Goal: Navigation & Orientation: Find specific page/section

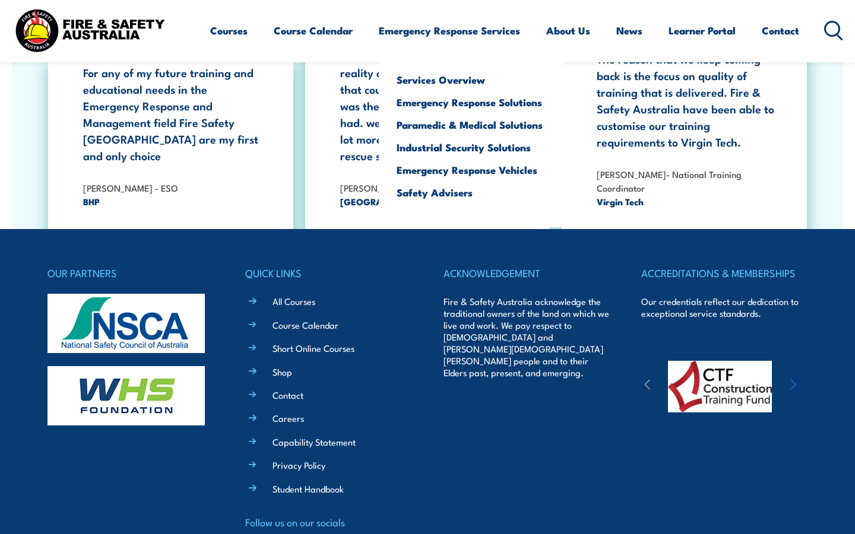
scroll to position [2172, 0]
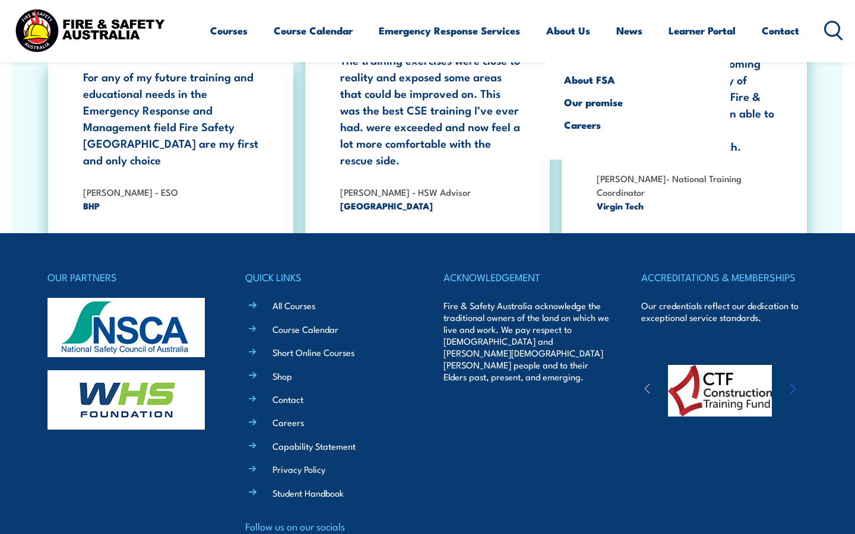
scroll to position [2172, 0]
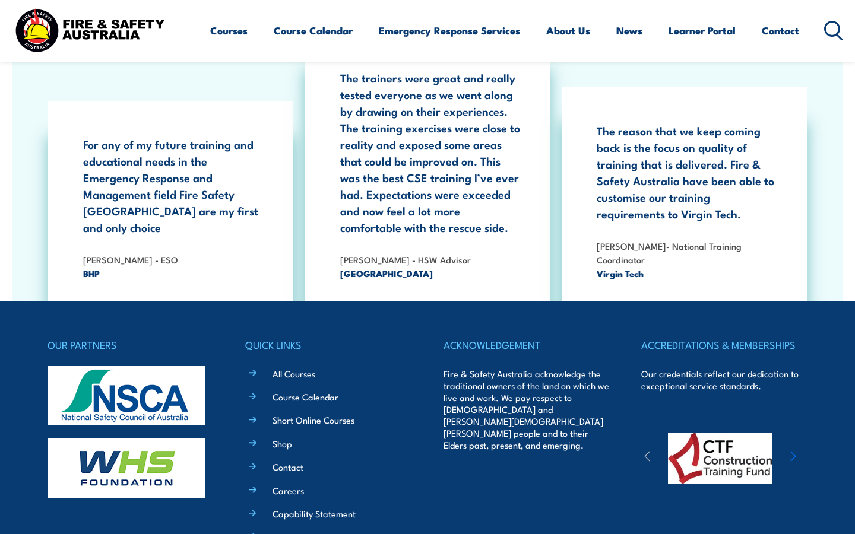
scroll to position [3749, 0]
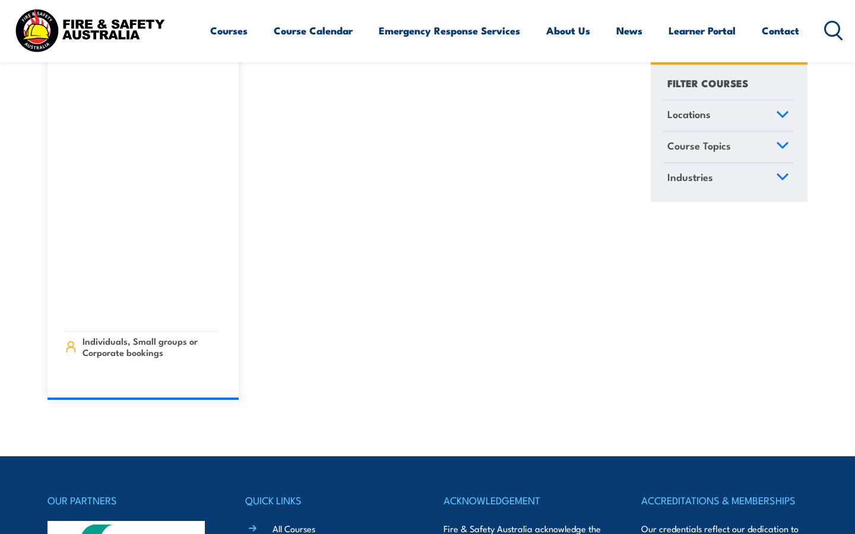
scroll to position [31129, 0]
